Goal: Find specific page/section: Find specific page/section

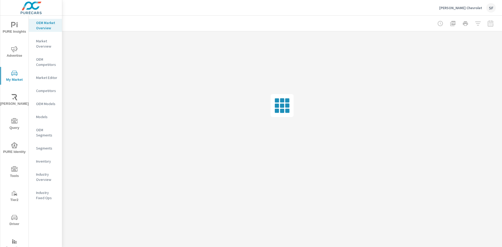
click at [11, 121] on icon "nav menu" at bounding box center [14, 121] width 6 height 6
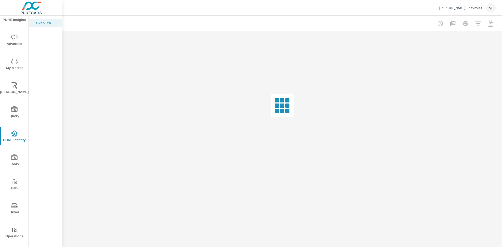
scroll to position [18, 0]
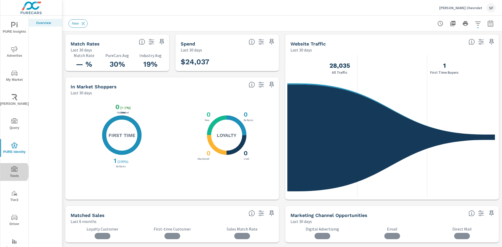
click at [12, 172] on icon "nav menu" at bounding box center [14, 169] width 6 height 6
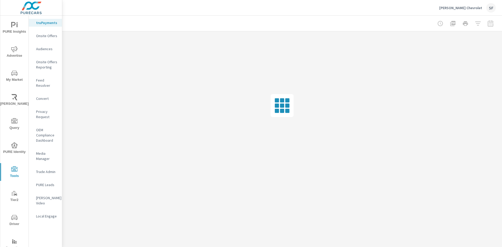
click at [46, 48] on p "Audiences" at bounding box center [47, 48] width 22 height 5
click at [50, 47] on p "Audiences" at bounding box center [47, 48] width 22 height 5
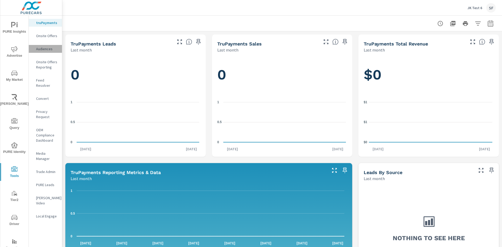
click at [43, 48] on p "Audiences" at bounding box center [47, 48] width 22 height 5
